Goal: Task Accomplishment & Management: Manage account settings

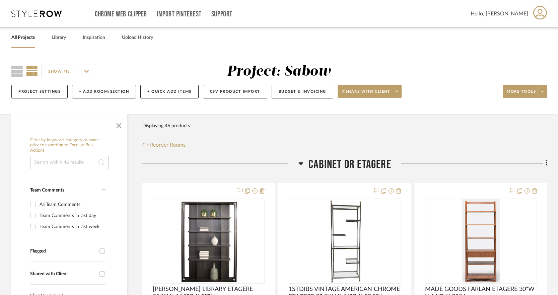
click at [32, 43] on div "All Projects" at bounding box center [22, 37] width 23 height 20
click at [30, 39] on link "All Projects" at bounding box center [22, 37] width 23 height 9
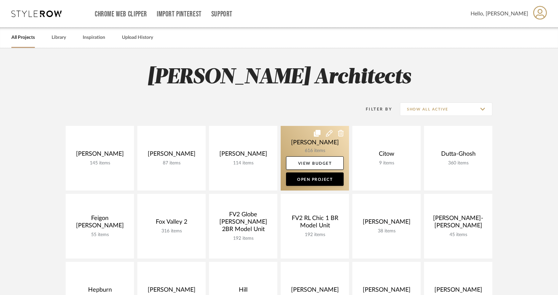
click at [324, 143] on link at bounding box center [315, 158] width 68 height 65
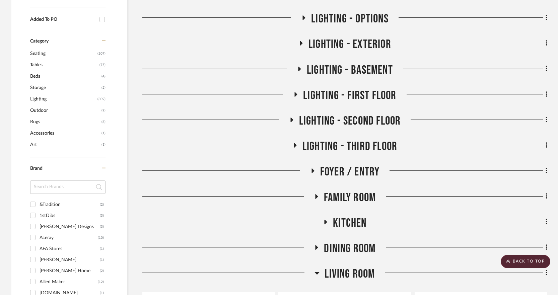
scroll to position [390, 0]
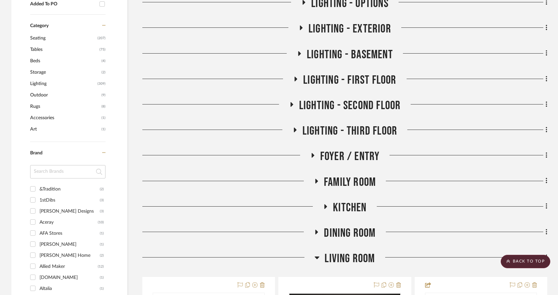
click at [316, 177] on h3 "FAMILY ROOM" at bounding box center [345, 182] width 62 height 14
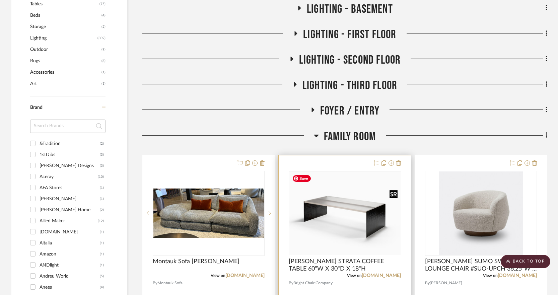
scroll to position [448, 0]
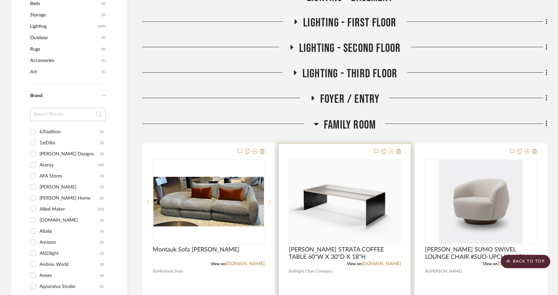
click at [390, 151] on icon at bounding box center [390, 151] width 5 height 5
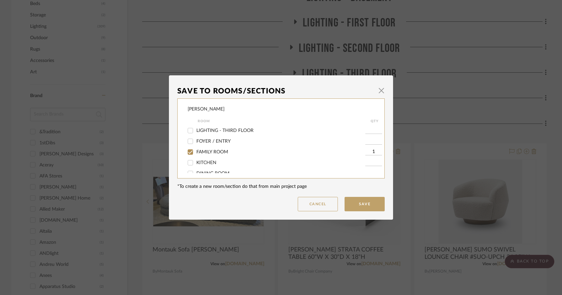
scroll to position [154, 0]
click at [225, 147] on span "FAMILY ROOM" at bounding box center [212, 148] width 32 height 5
click at [196, 147] on input "FAMILY ROOM" at bounding box center [190, 148] width 11 height 11
checkbox input "false"
click at [370, 208] on button "Save" at bounding box center [365, 204] width 40 height 14
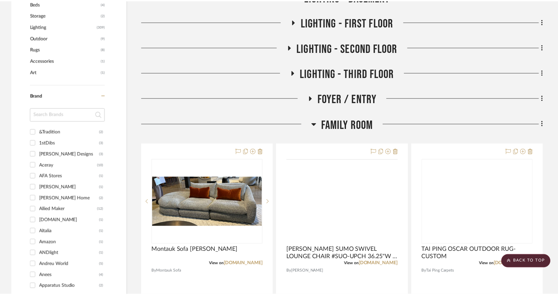
scroll to position [448, 0]
